Goal: Information Seeking & Learning: Learn about a topic

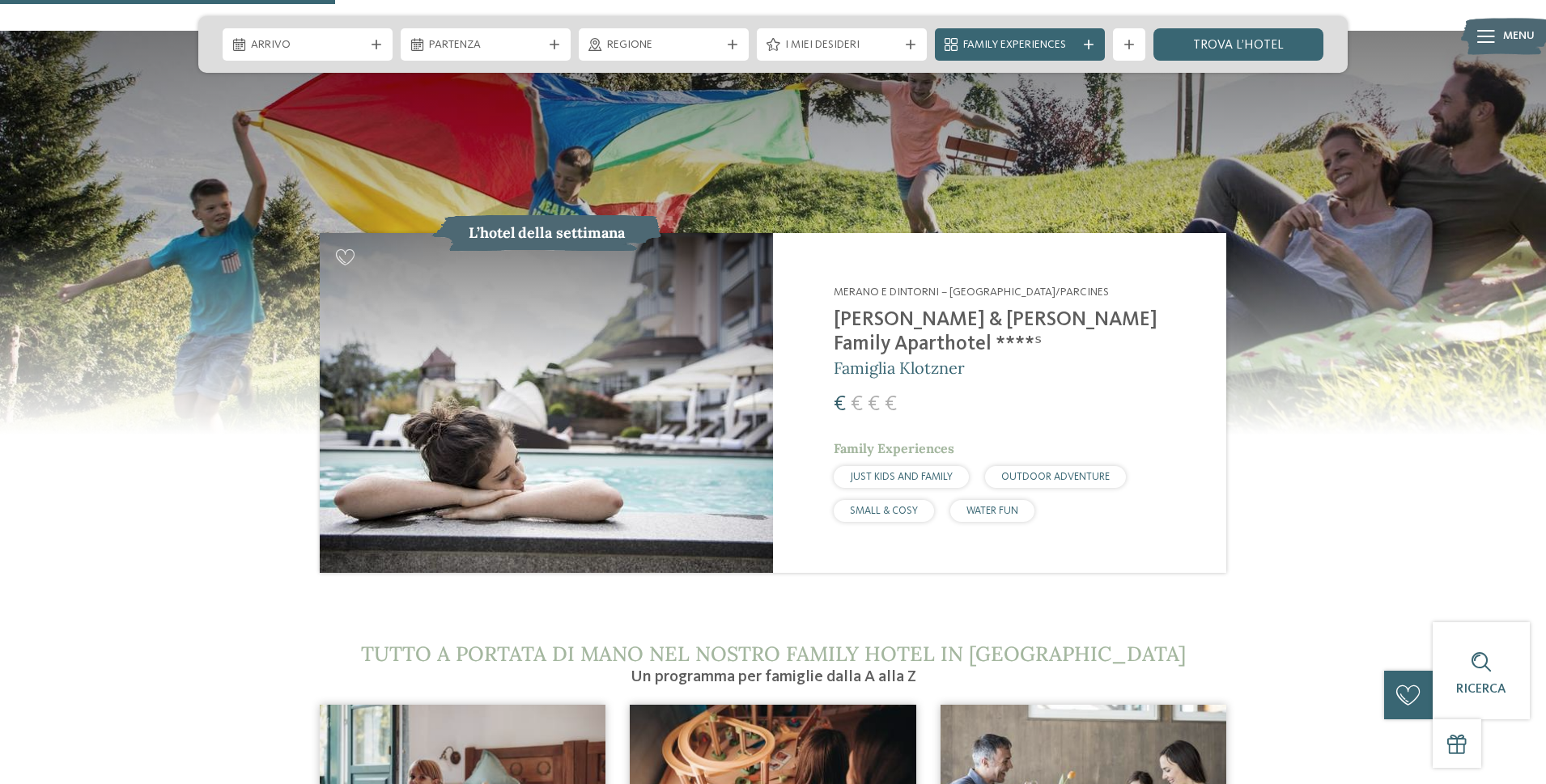
scroll to position [1618, 0]
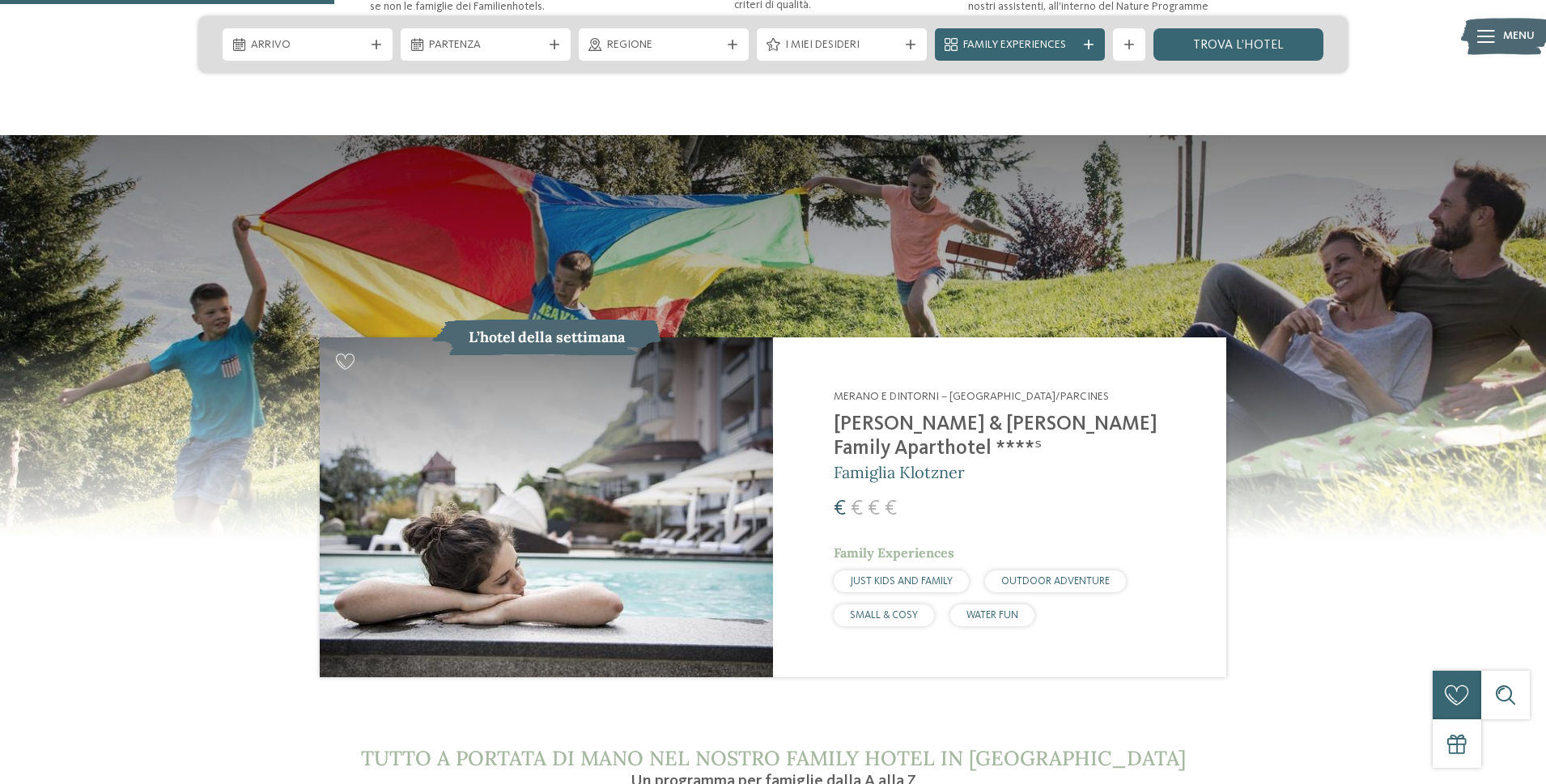
click at [884, 413] on h2 "[PERSON_NAME] & [PERSON_NAME] Family Aparthotel ****ˢ" at bounding box center [1020, 436] width 372 height 48
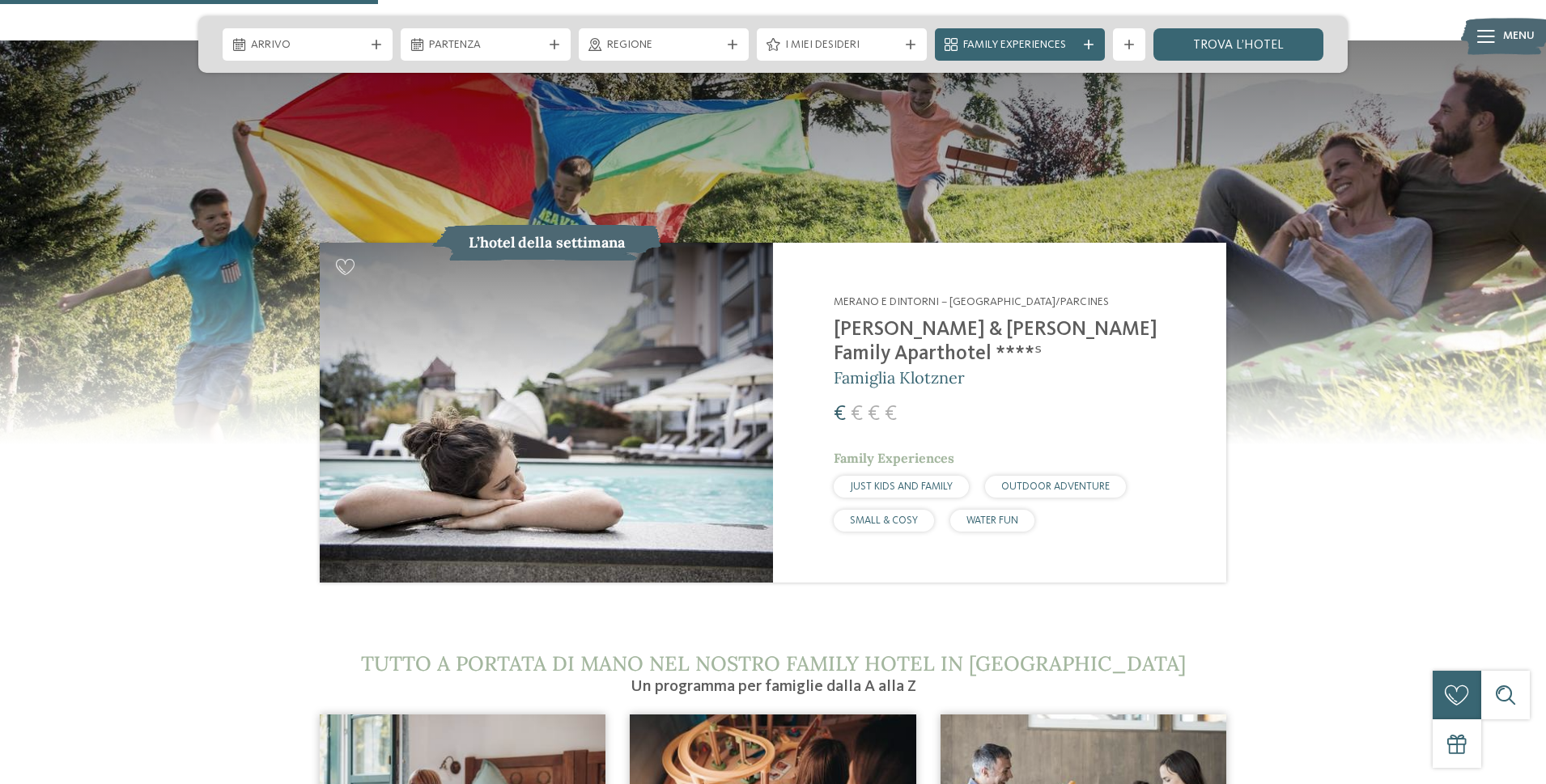
scroll to position [2023, 0]
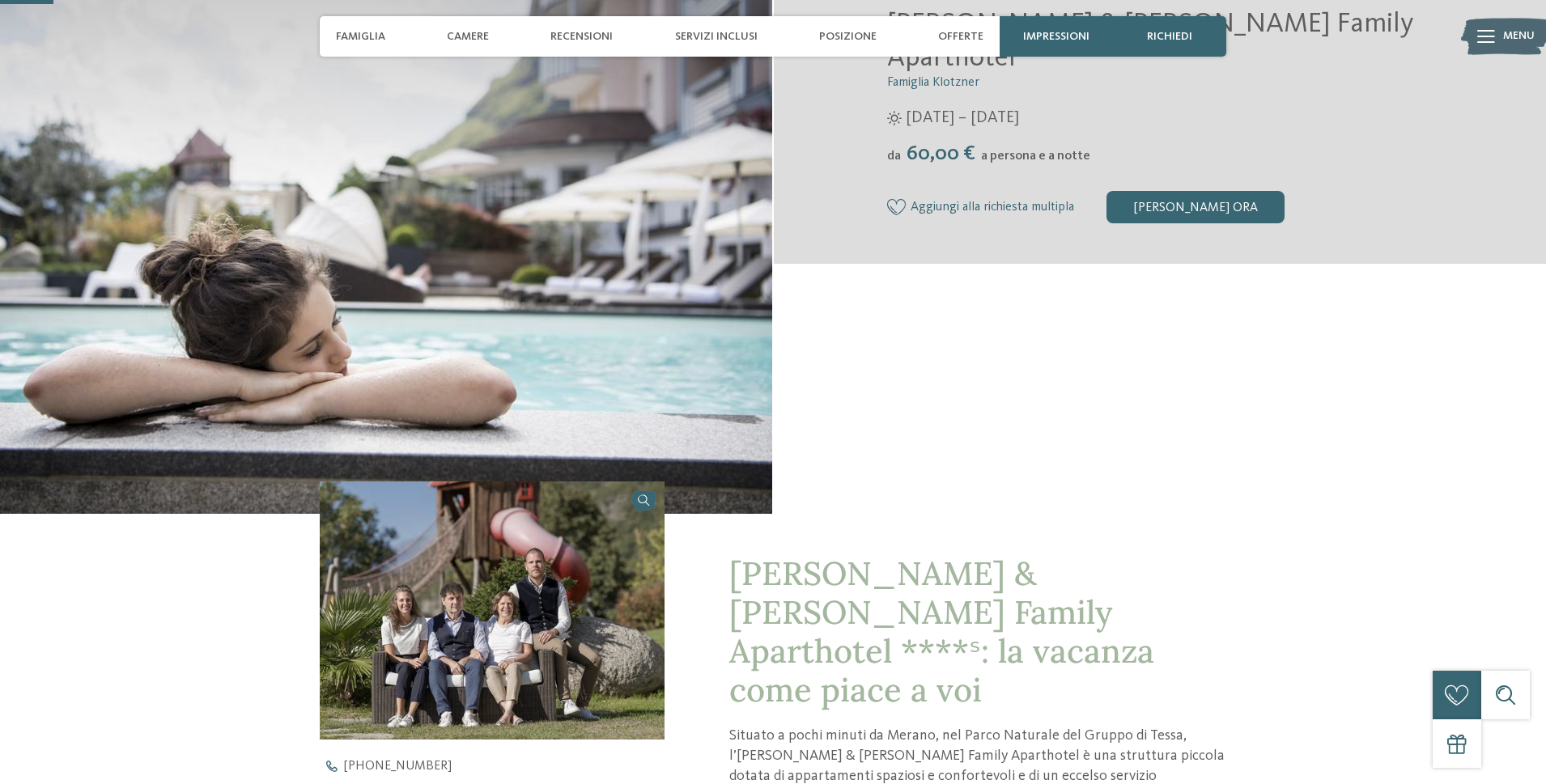
scroll to position [486, 0]
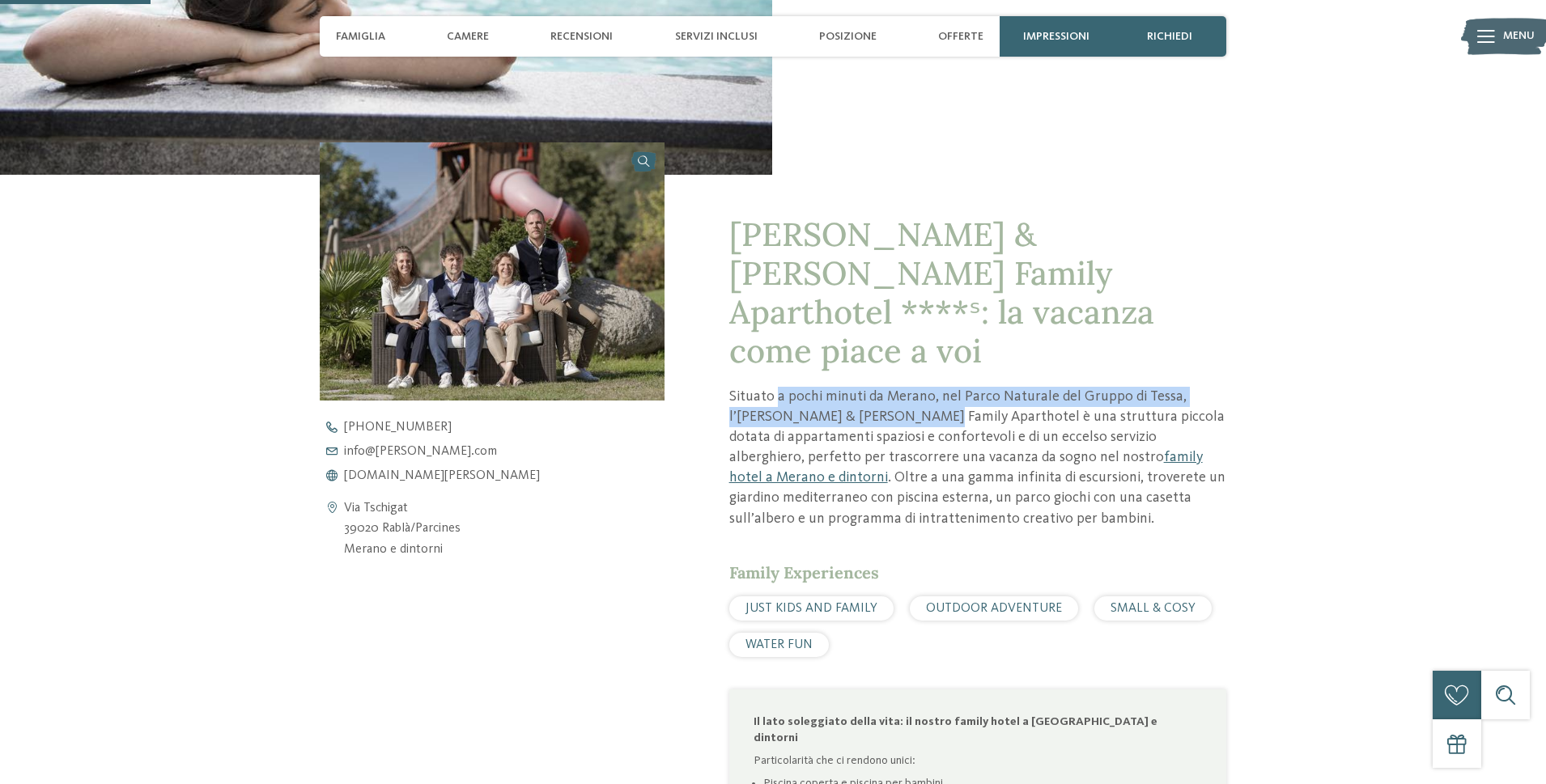
drag, startPoint x: 774, startPoint y: 355, endPoint x: 855, endPoint y: 374, distance: 83.2
click at [855, 386] on p "Situato a pochi minuti da Merano, nel Parco Naturale del Gruppo di Tessa, l’Hei…" at bounding box center [978, 457] width 497 height 142
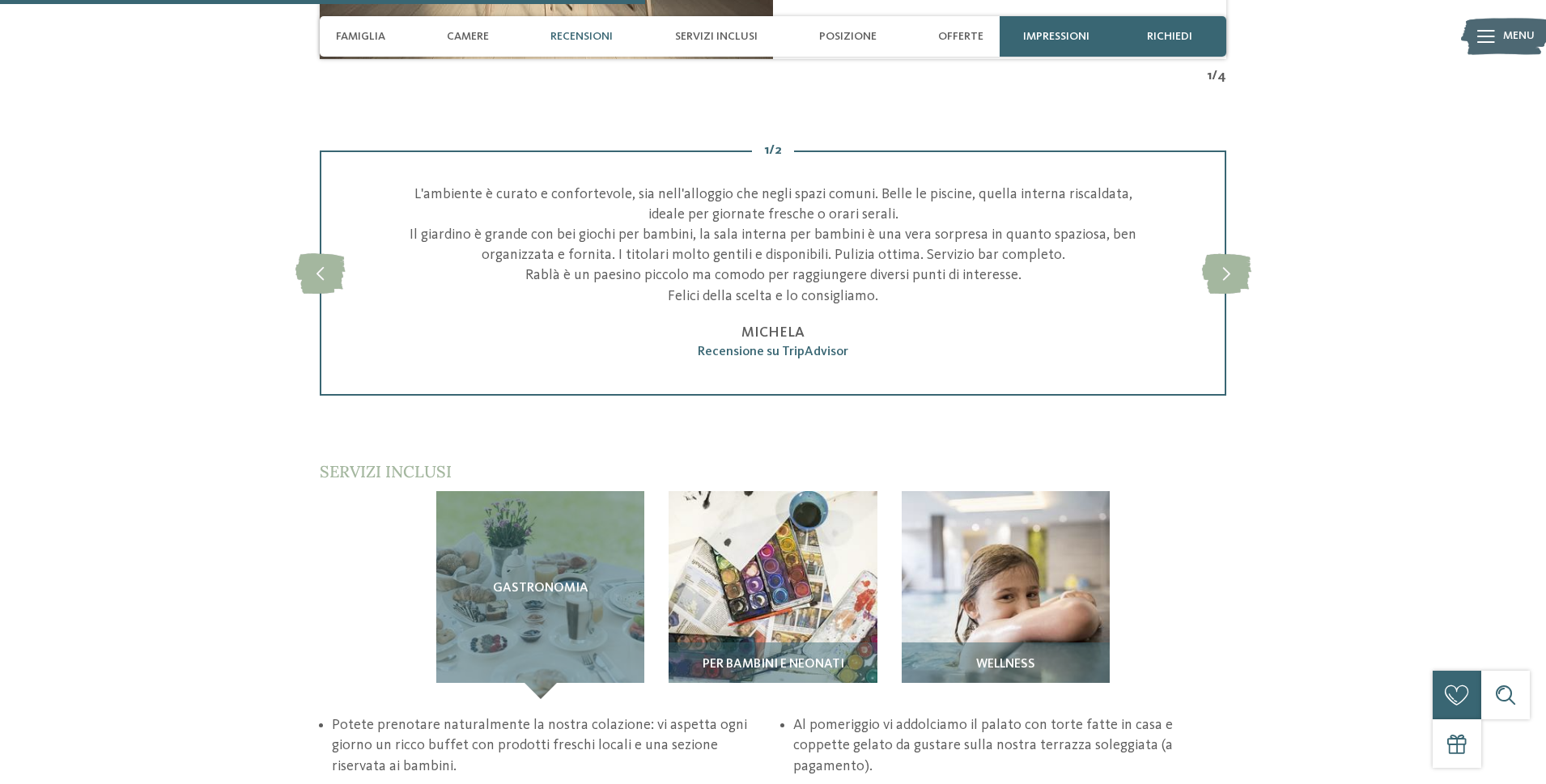
scroll to position [2346, 0]
